Goal: Task Accomplishment & Management: Manage account settings

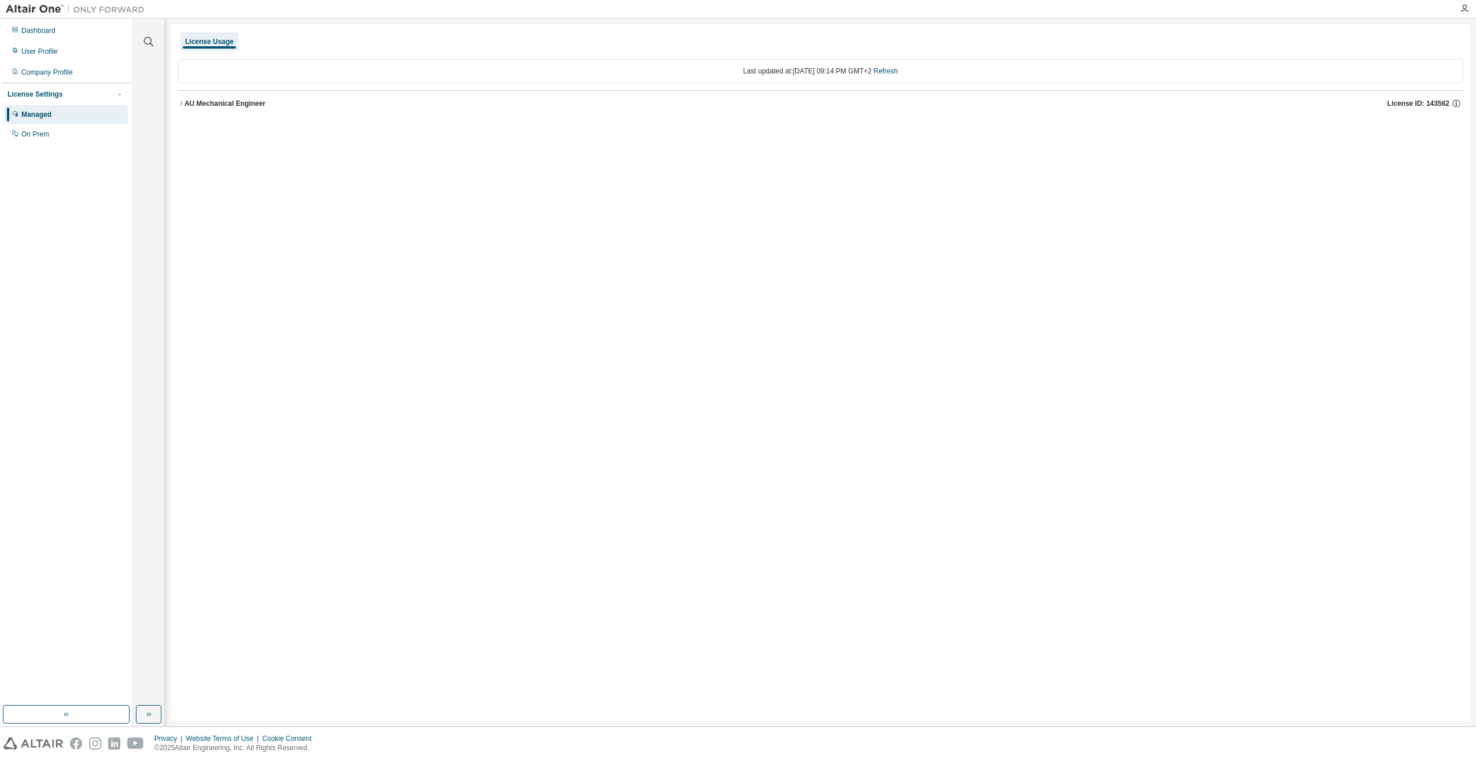
click at [204, 100] on div "AU Mechanical Engineer" at bounding box center [224, 103] width 81 height 9
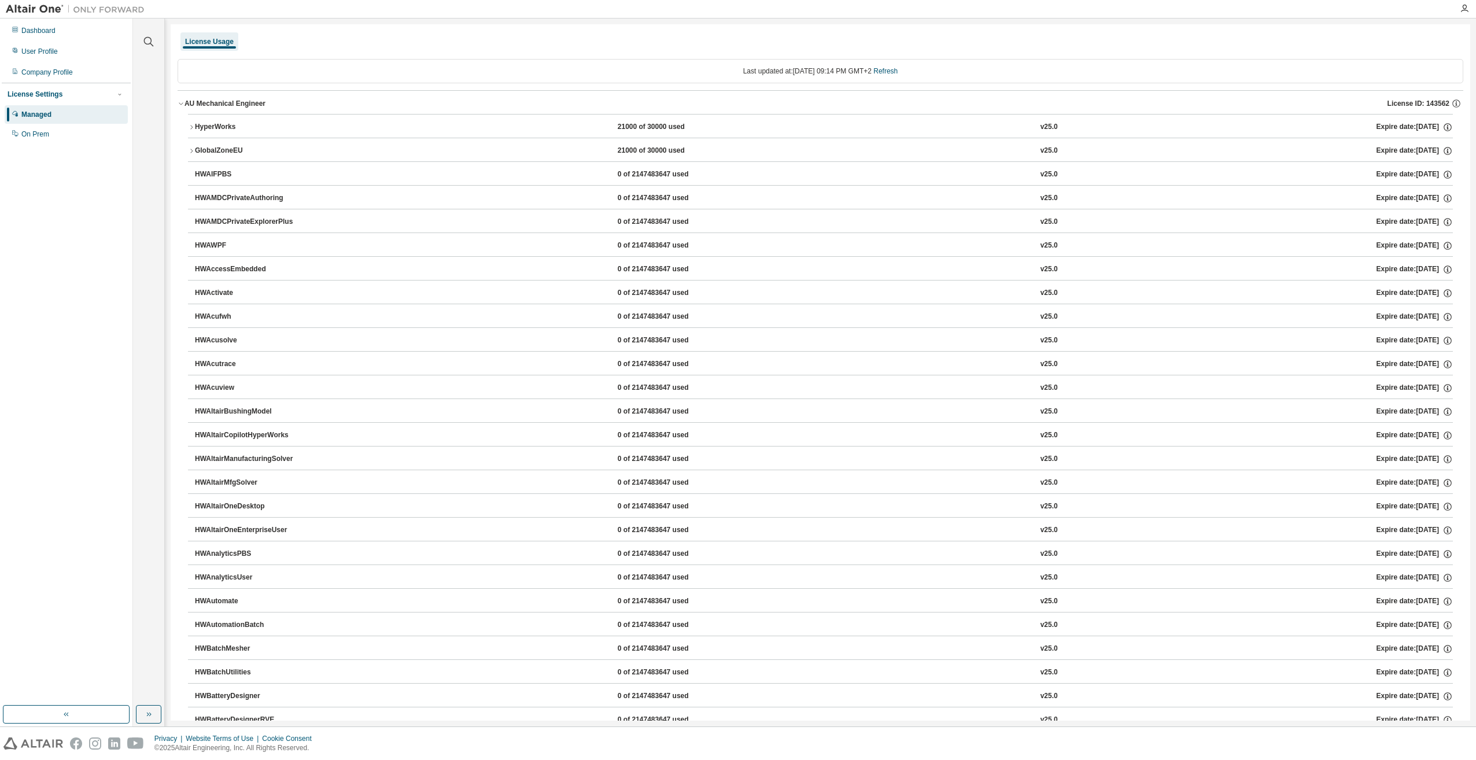
click at [196, 123] on div "HyperWorks" at bounding box center [247, 127] width 104 height 10
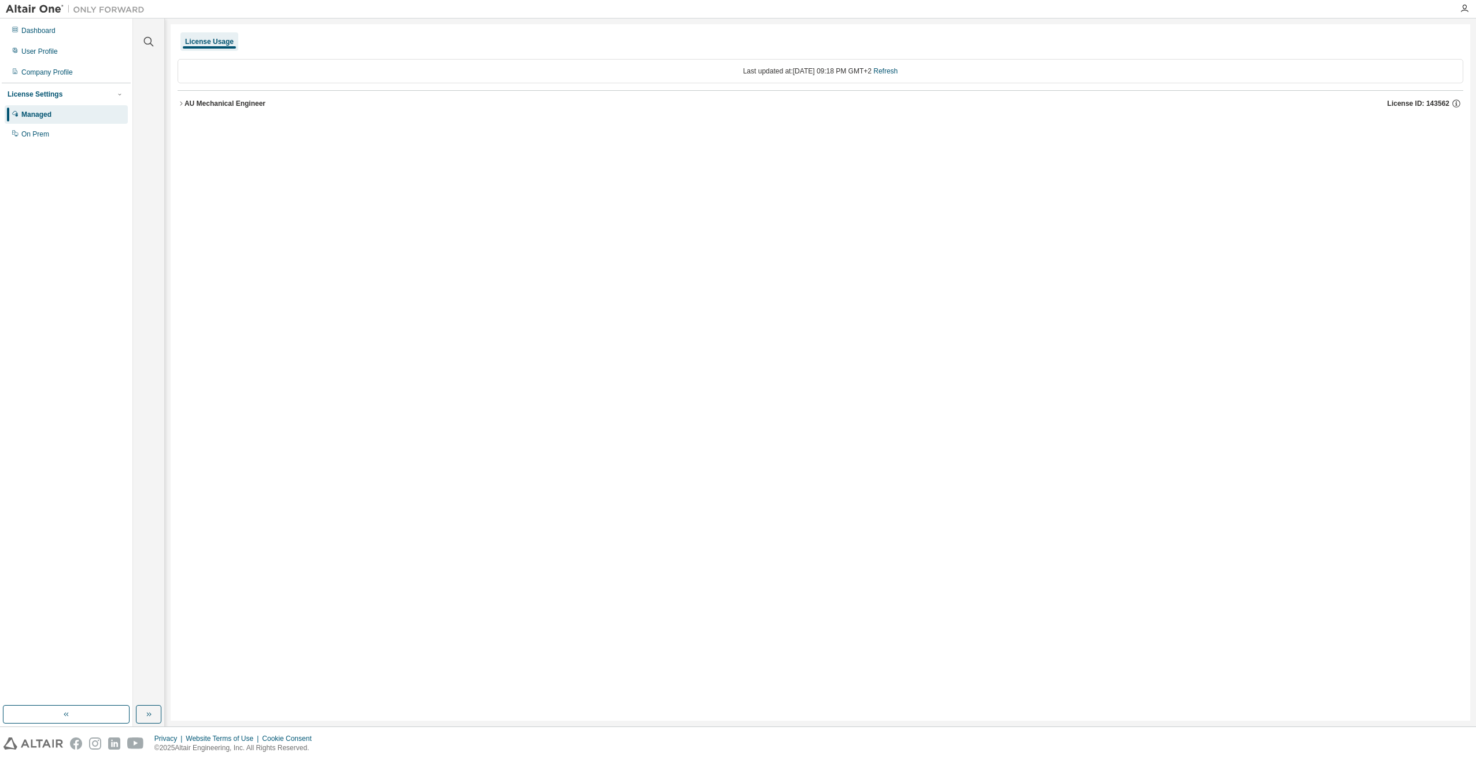
click at [202, 108] on div "AU Mechanical Engineer" at bounding box center [224, 103] width 81 height 9
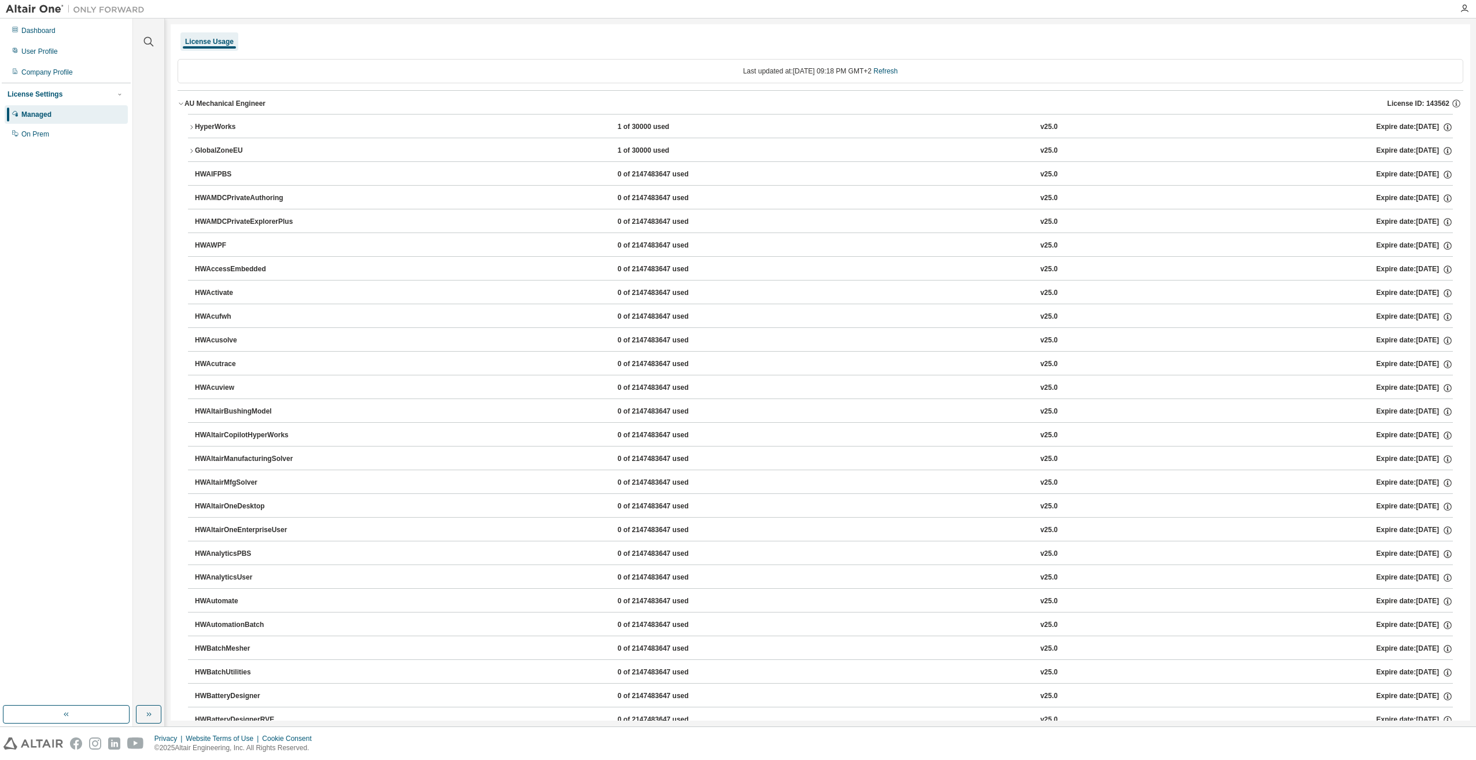
click at [193, 126] on icon "button" at bounding box center [191, 127] width 7 height 7
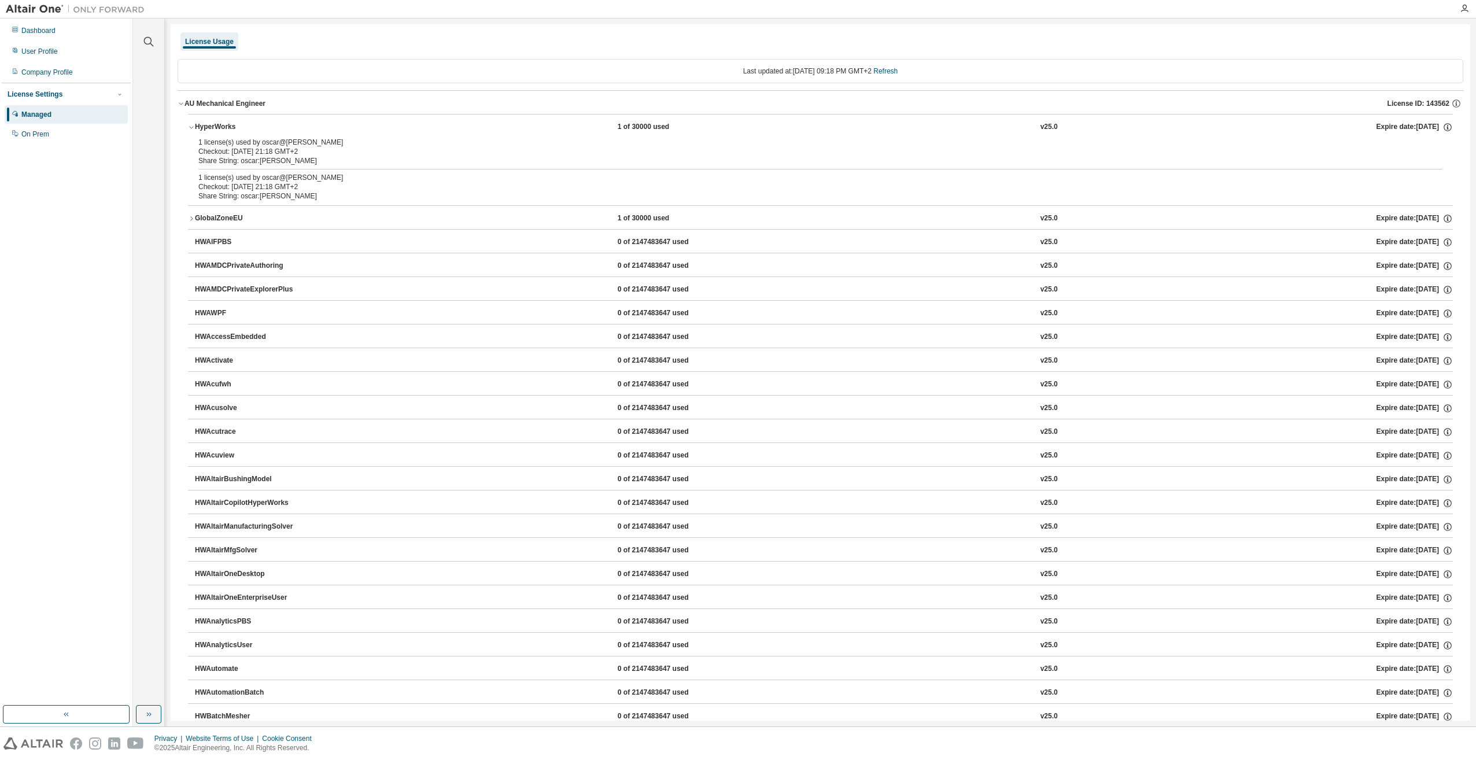
click at [193, 126] on icon "button" at bounding box center [191, 127] width 7 height 7
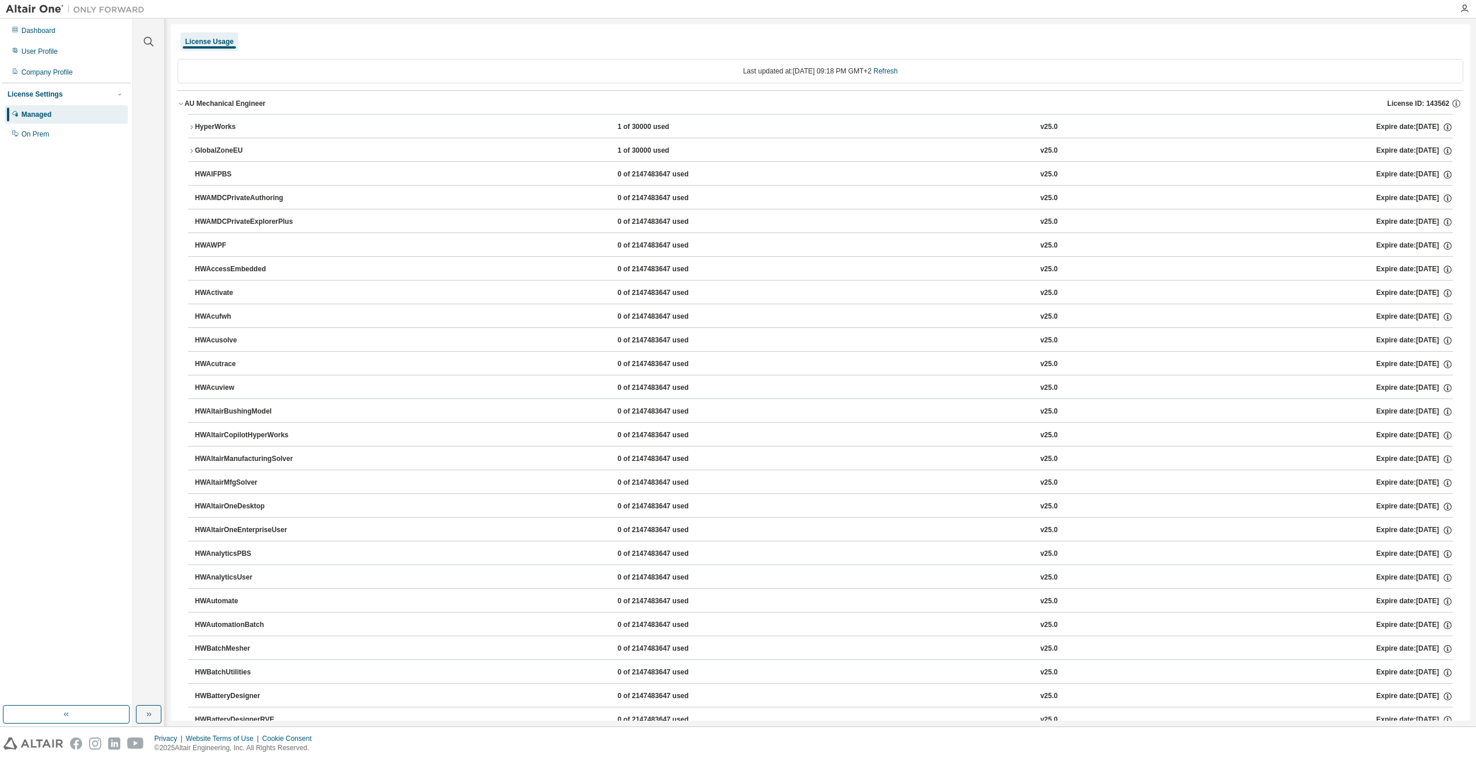
click at [190, 126] on icon "button" at bounding box center [191, 127] width 7 height 7
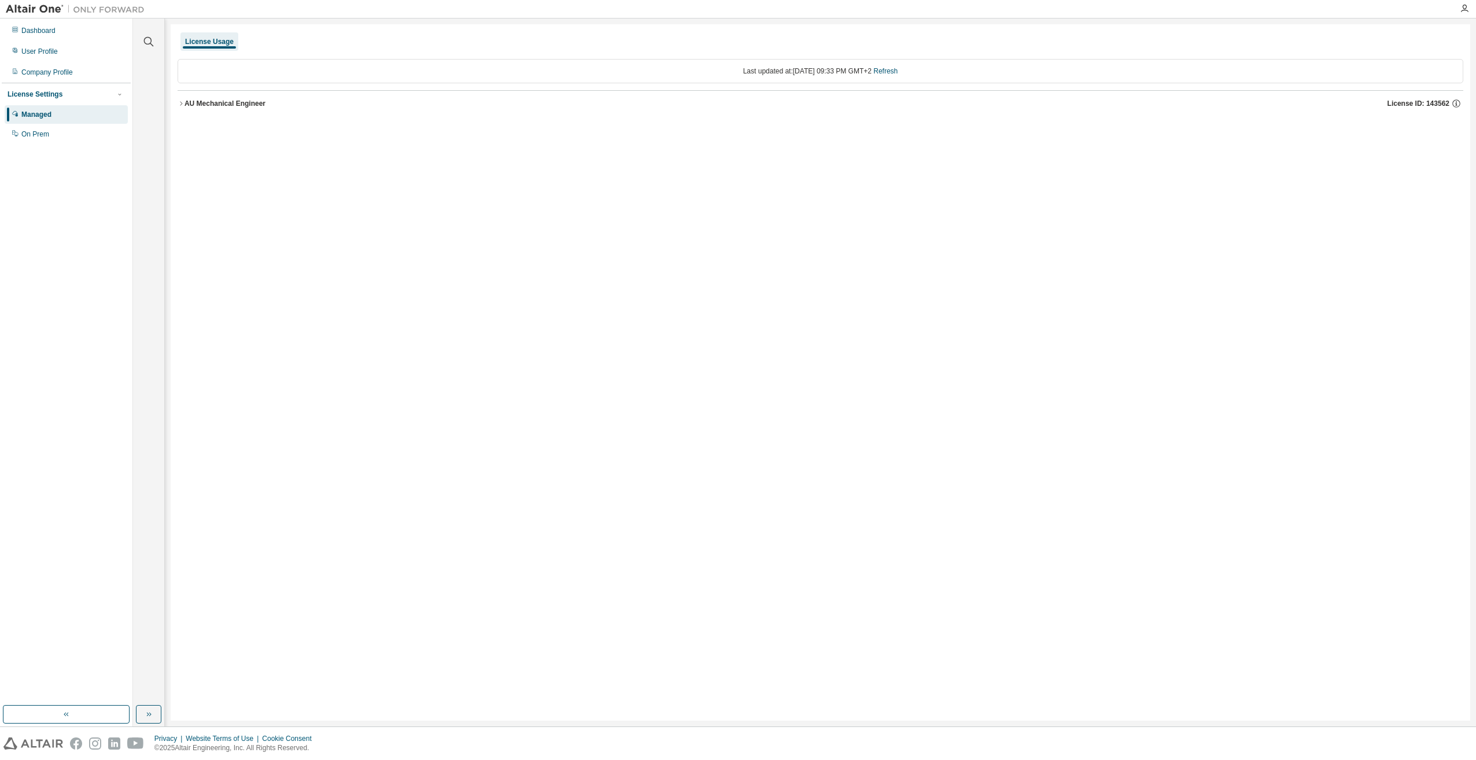
click at [178, 100] on icon "button" at bounding box center [181, 103] width 7 height 7
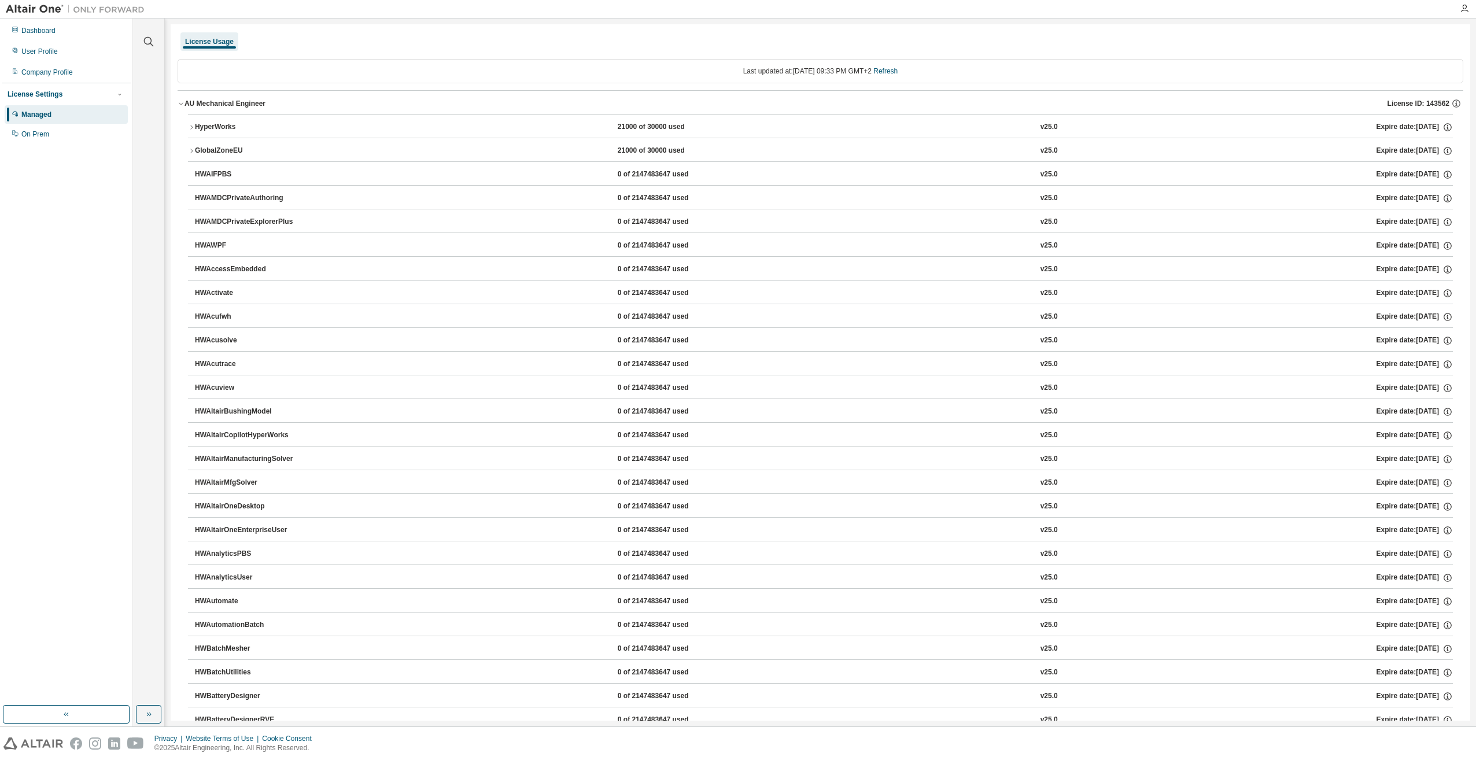
click at [194, 126] on icon "button" at bounding box center [191, 127] width 7 height 7
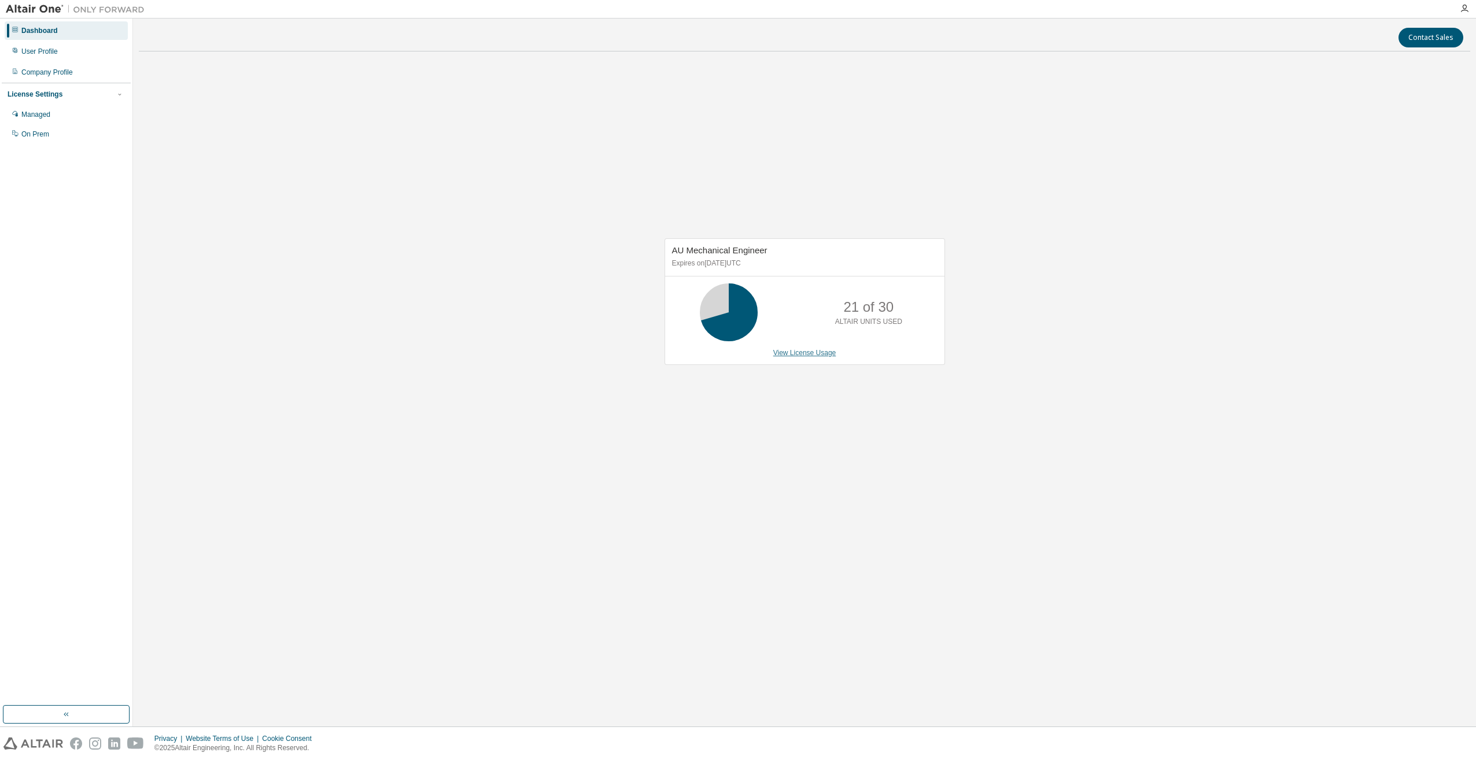
click at [803, 352] on link "View License Usage" at bounding box center [804, 353] width 63 height 8
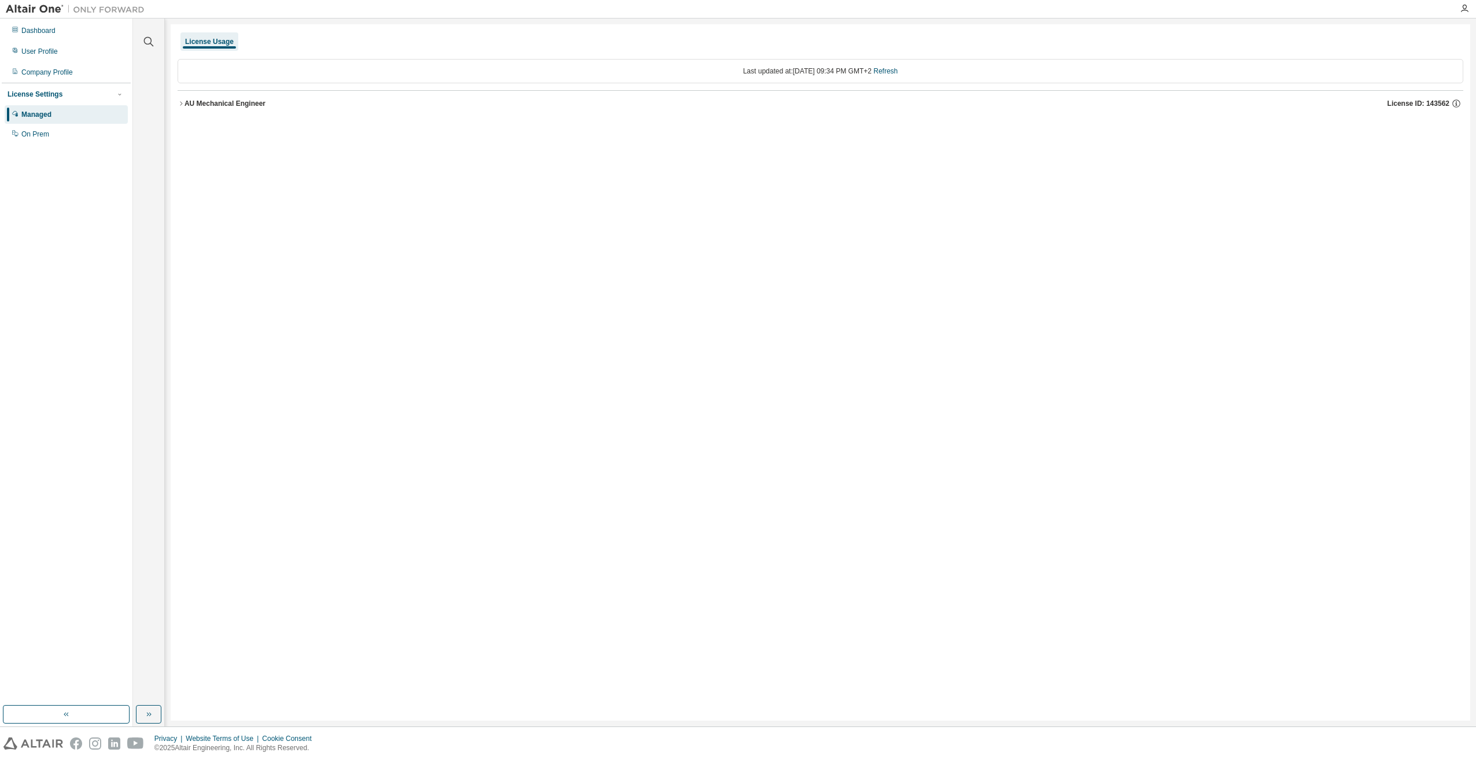
click at [183, 103] on icon "button" at bounding box center [181, 103] width 7 height 7
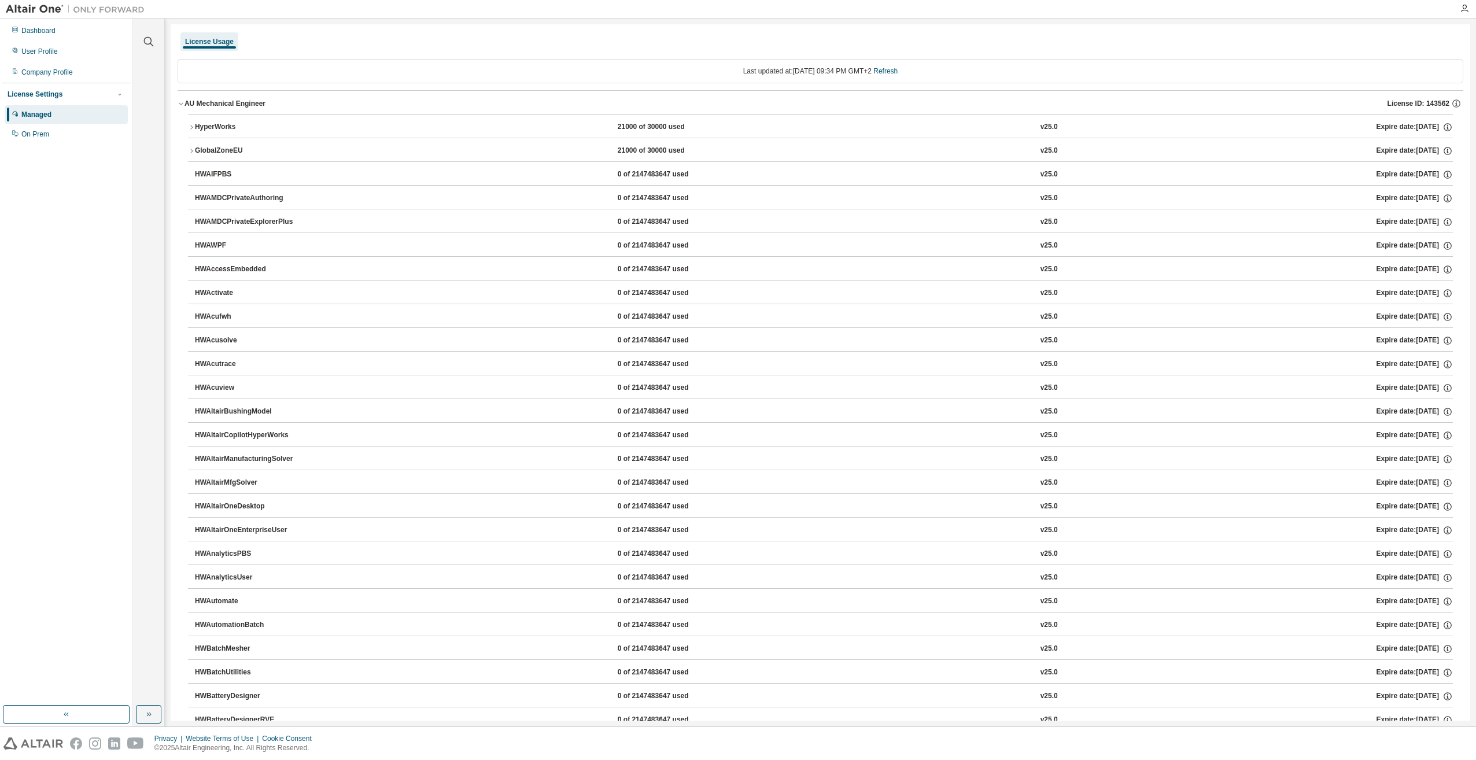
click at [189, 125] on icon "button" at bounding box center [191, 127] width 7 height 7
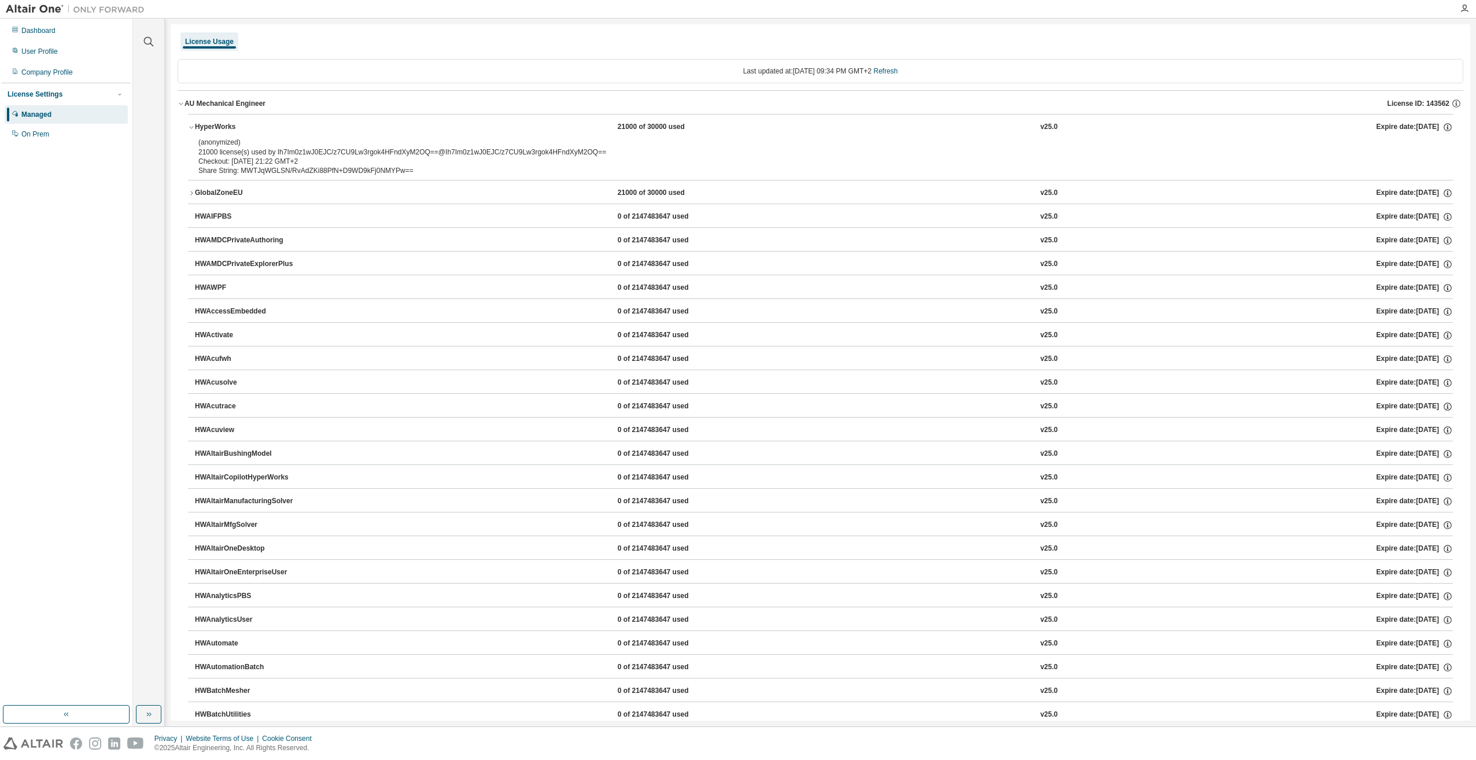
click at [229, 149] on div "(anonymized) 21000 license(s) used by Ih7Im0z1wJ0EJC/z7CU9Lw3rgok4HFndXyM2OQ==@…" at bounding box center [806, 147] width 1216 height 19
click at [14, 8] on img at bounding box center [78, 9] width 145 height 12
click at [29, 27] on div "Dashboard" at bounding box center [38, 30] width 34 height 9
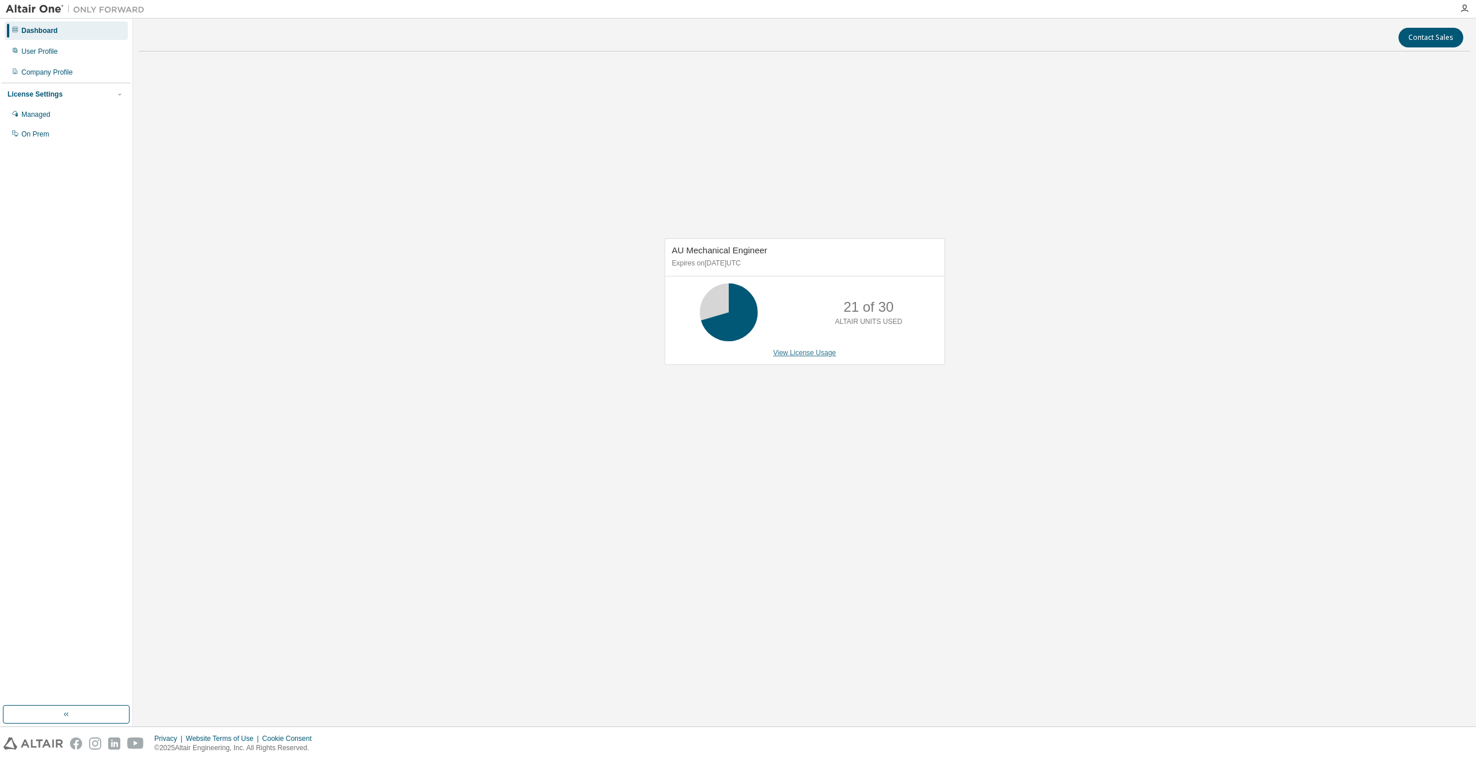
click at [806, 352] on link "View License Usage" at bounding box center [804, 353] width 63 height 8
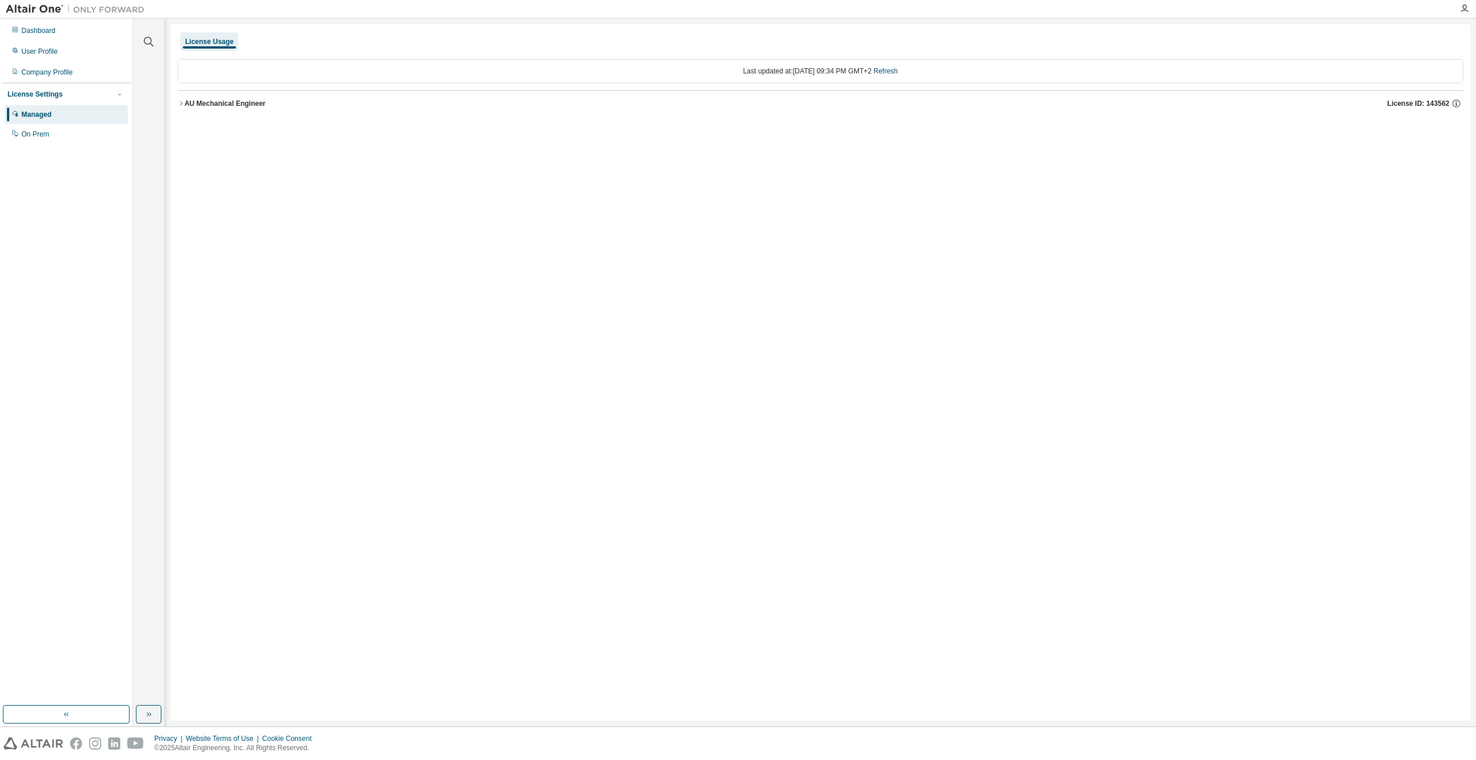
click at [191, 105] on div "AU Mechanical Engineer" at bounding box center [224, 103] width 81 height 9
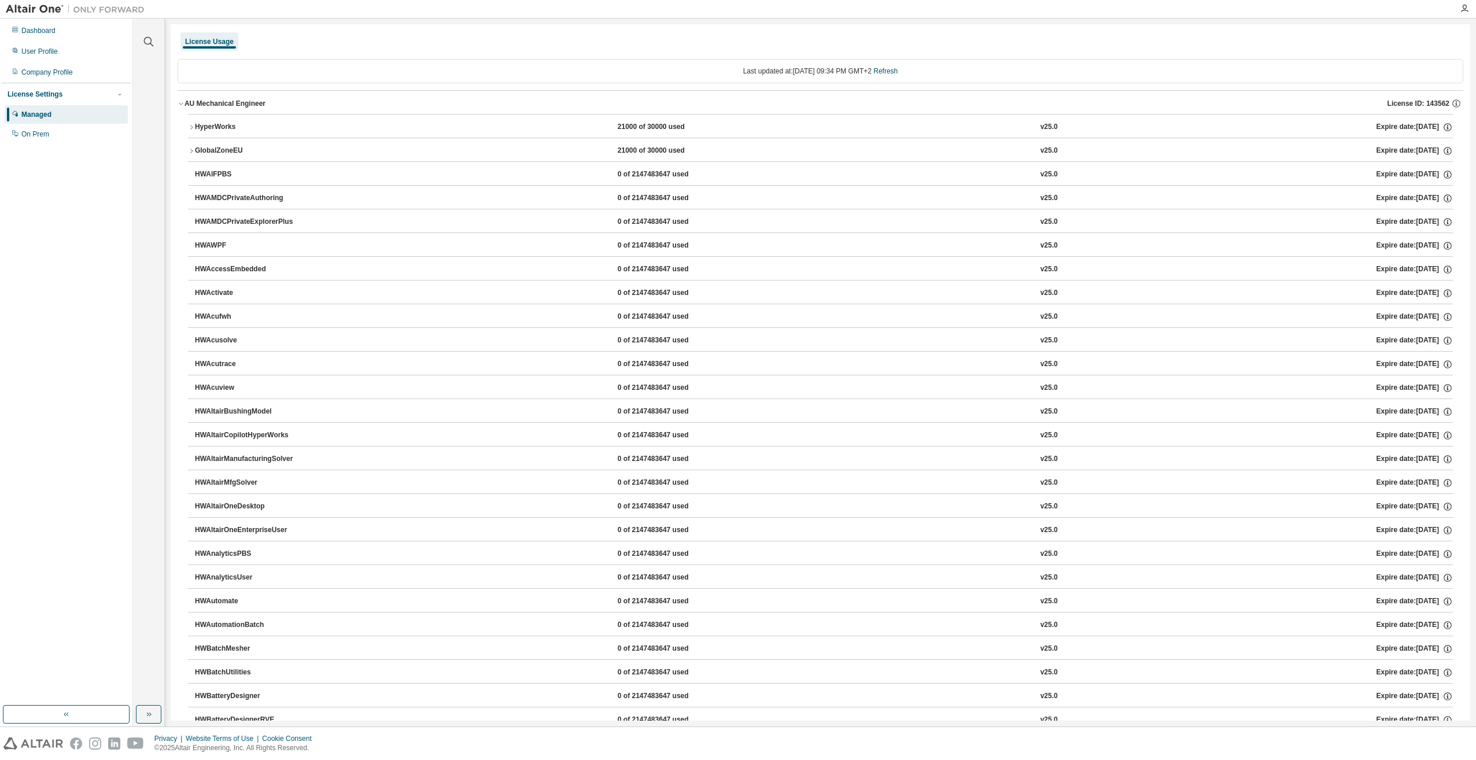
click at [193, 129] on icon "button" at bounding box center [191, 127] width 7 height 7
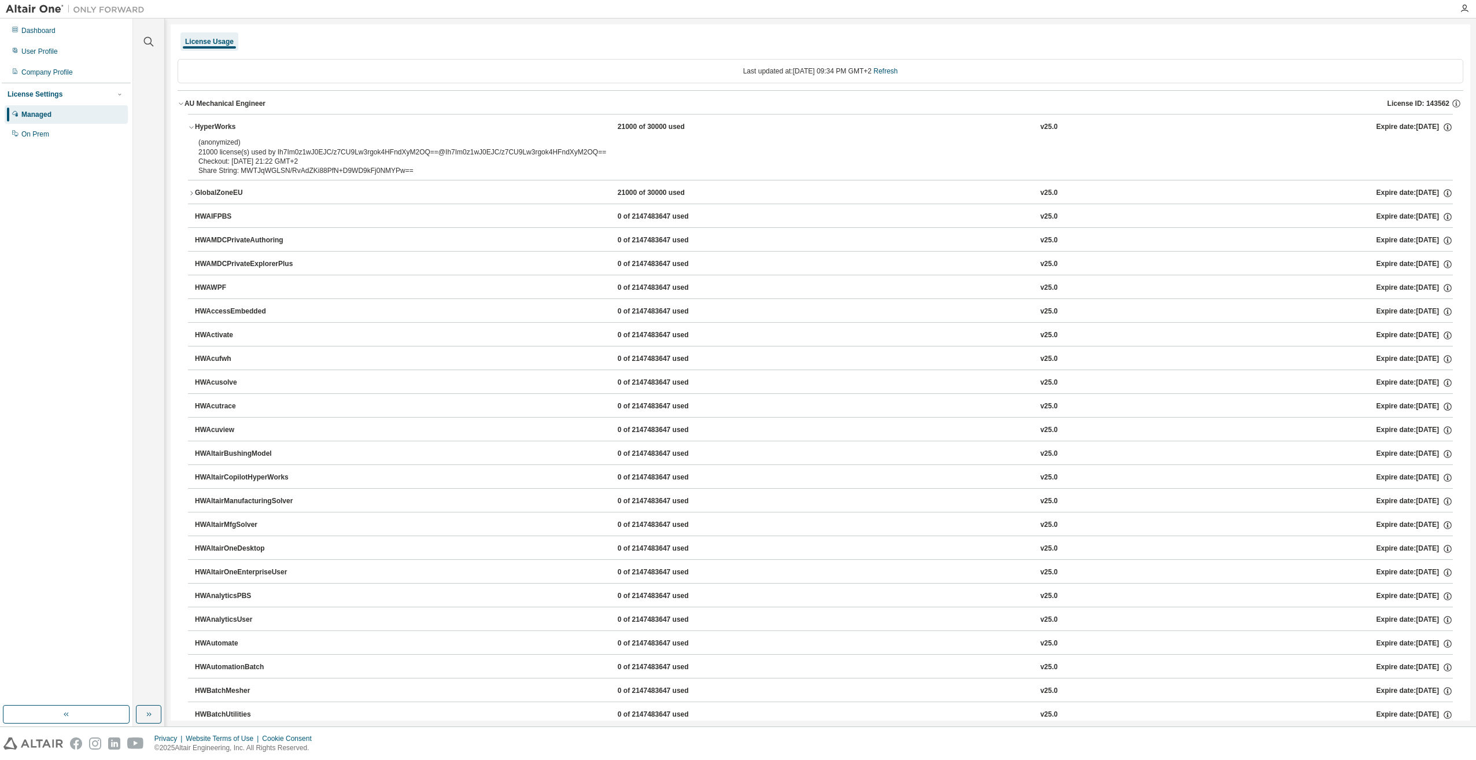
click at [516, 152] on div "(anonymized) 21000 license(s) used by Ih7Im0z1wJ0EJC/z7CU9Lw3rgok4HFndXyM2OQ==@…" at bounding box center [806, 147] width 1216 height 19
click at [1461, 6] on icon "button" at bounding box center [1464, 8] width 9 height 9
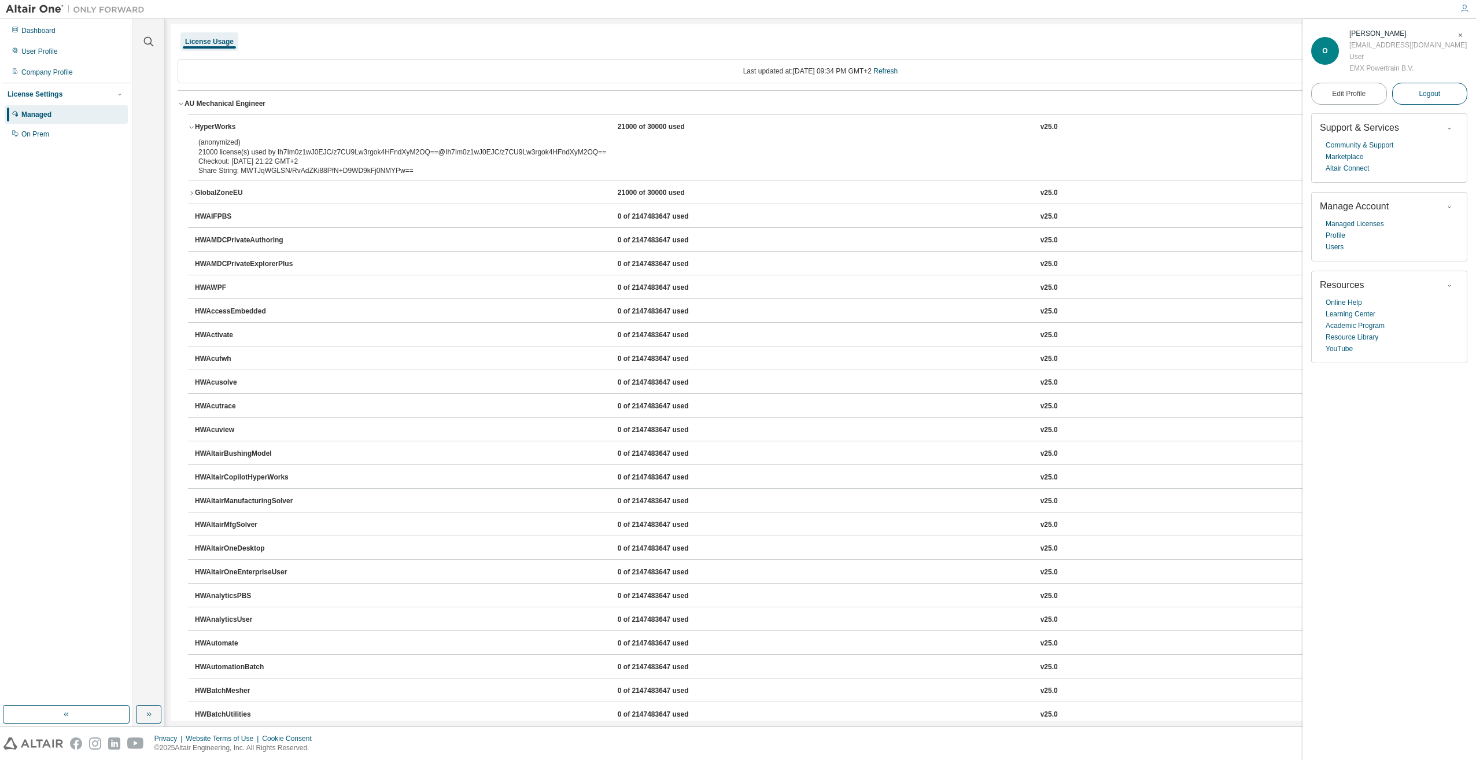
click at [1422, 93] on span "Logout" at bounding box center [1429, 94] width 21 height 12
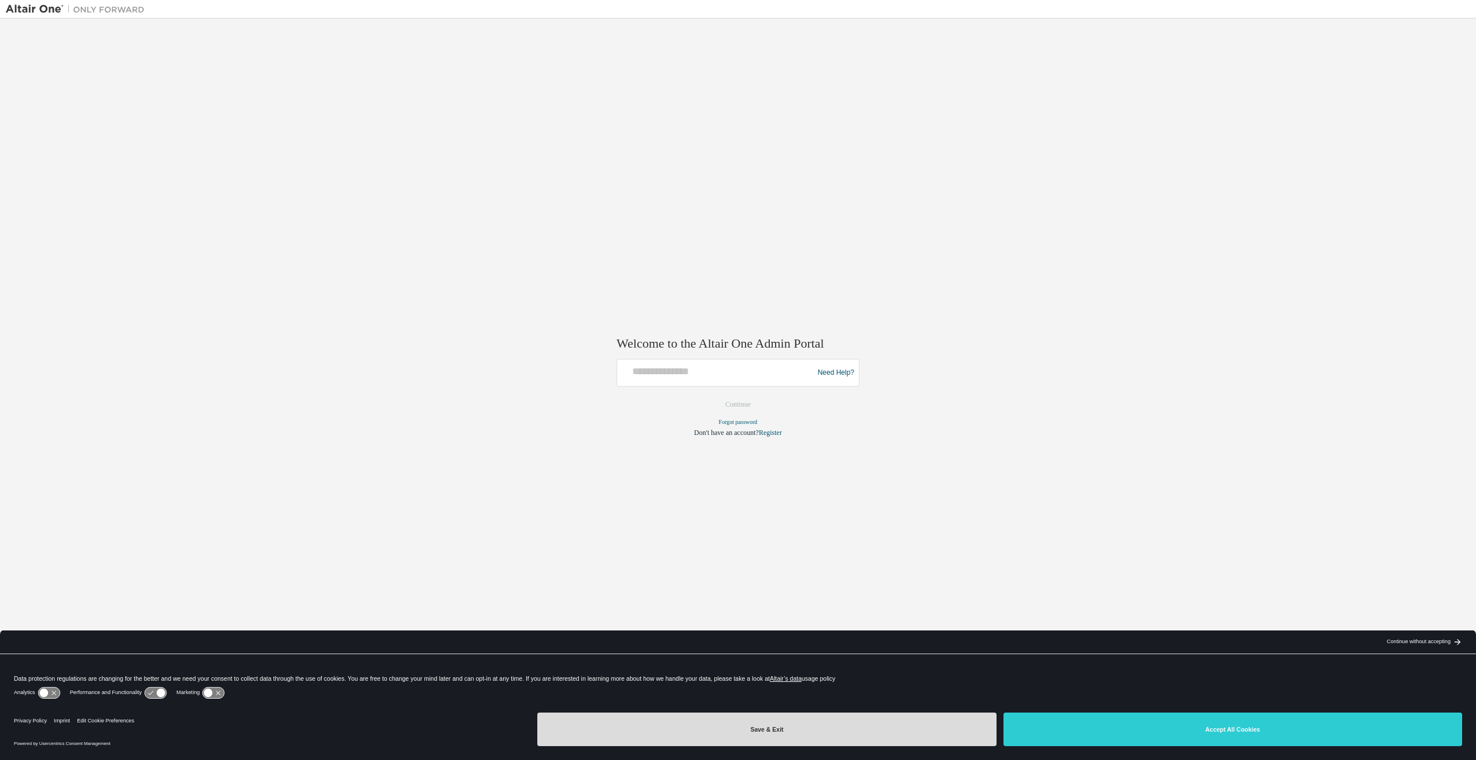
click at [762, 734] on button "Save & Exit" at bounding box center [766, 730] width 459 height 34
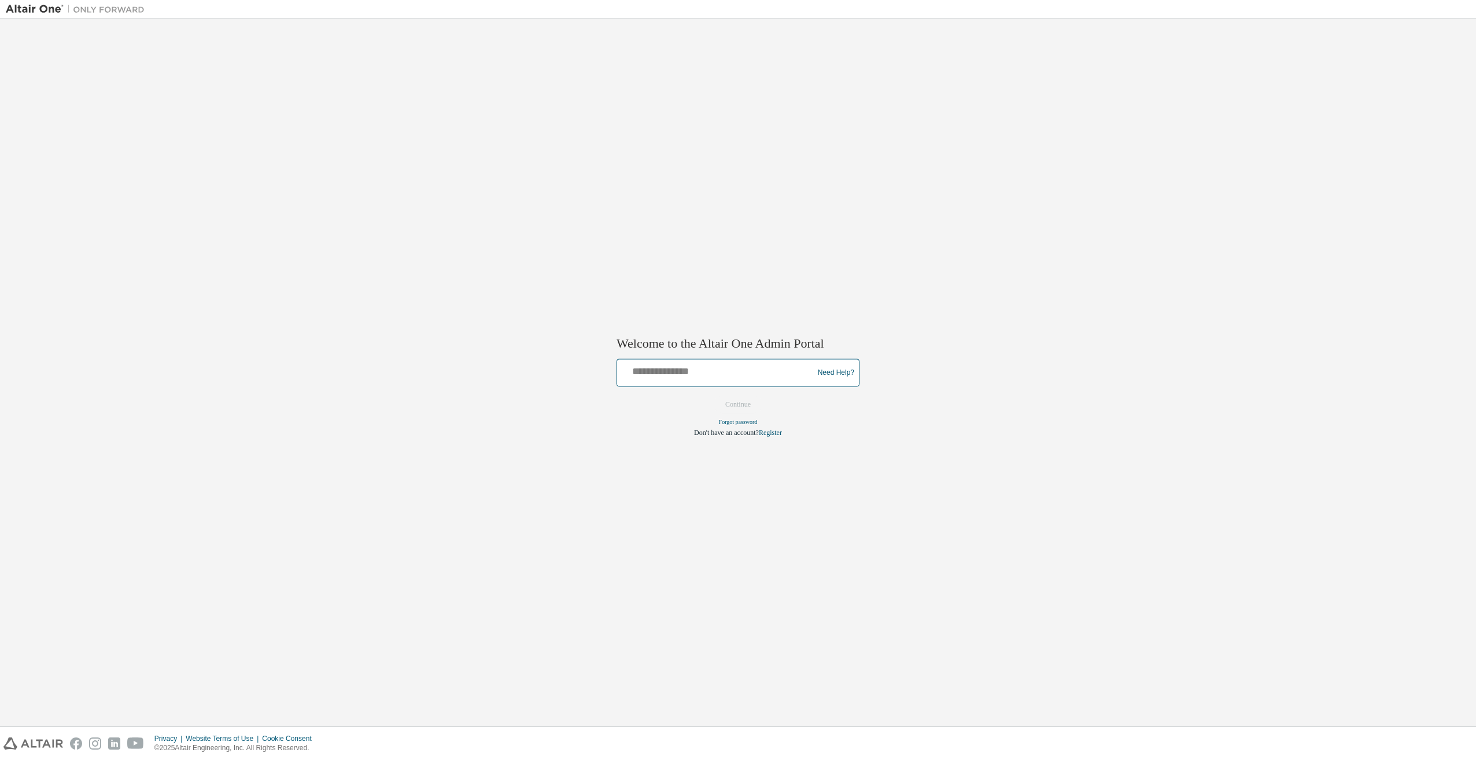
click at [666, 373] on input "text" at bounding box center [717, 370] width 190 height 17
type input "**********"
click at [695, 366] on input "**********" at bounding box center [717, 370] width 190 height 17
click at [731, 404] on button "Continue" at bounding box center [738, 404] width 50 height 17
click at [678, 378] on input "**********" at bounding box center [717, 370] width 190 height 17
